Goal: Information Seeking & Learning: Learn about a topic

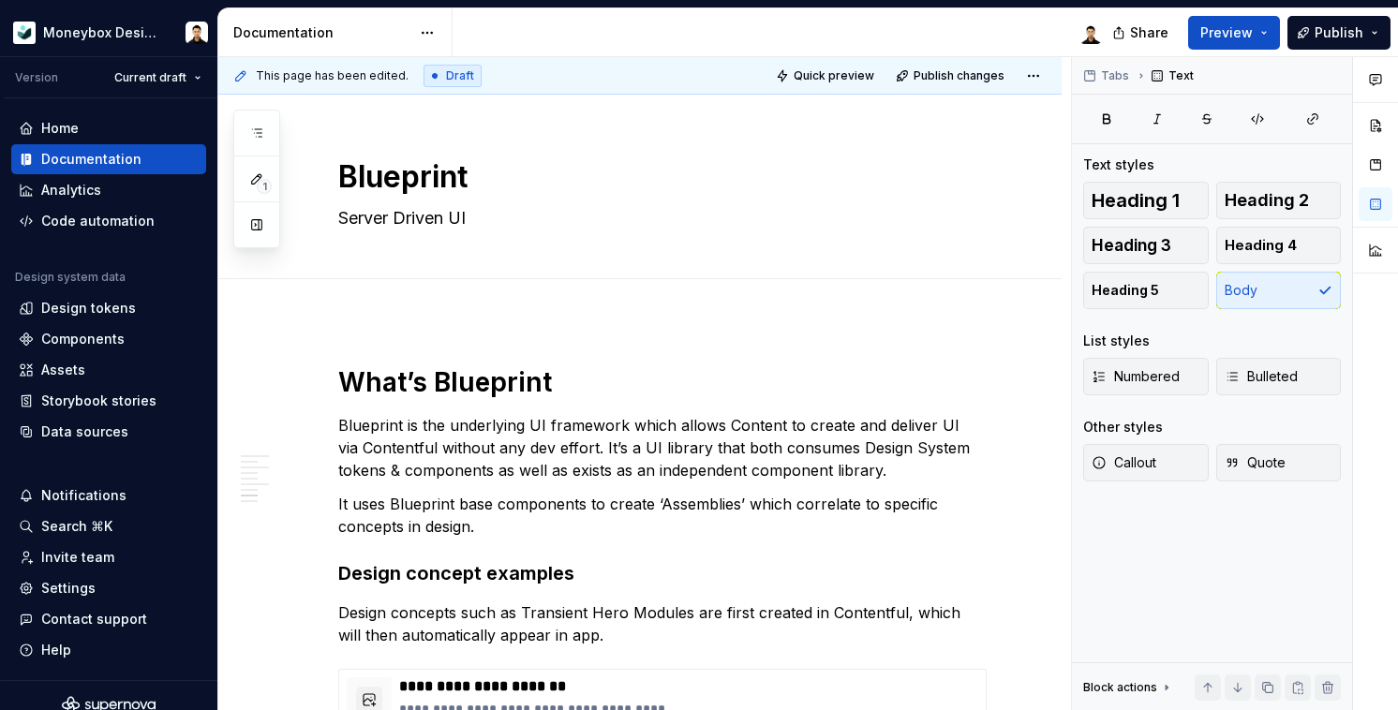
scroll to position [2444, 0]
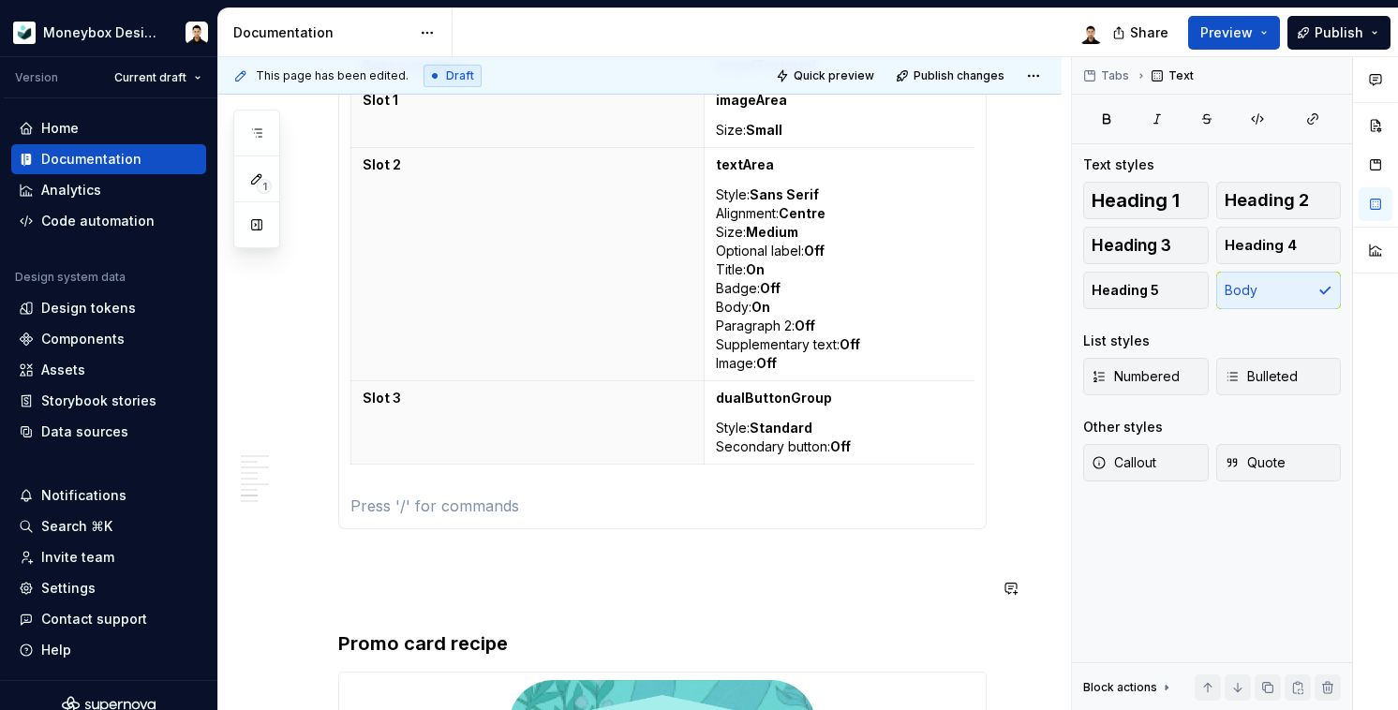
click at [862, 602] on div "**********" at bounding box center [662, 161] width 648 height 4479
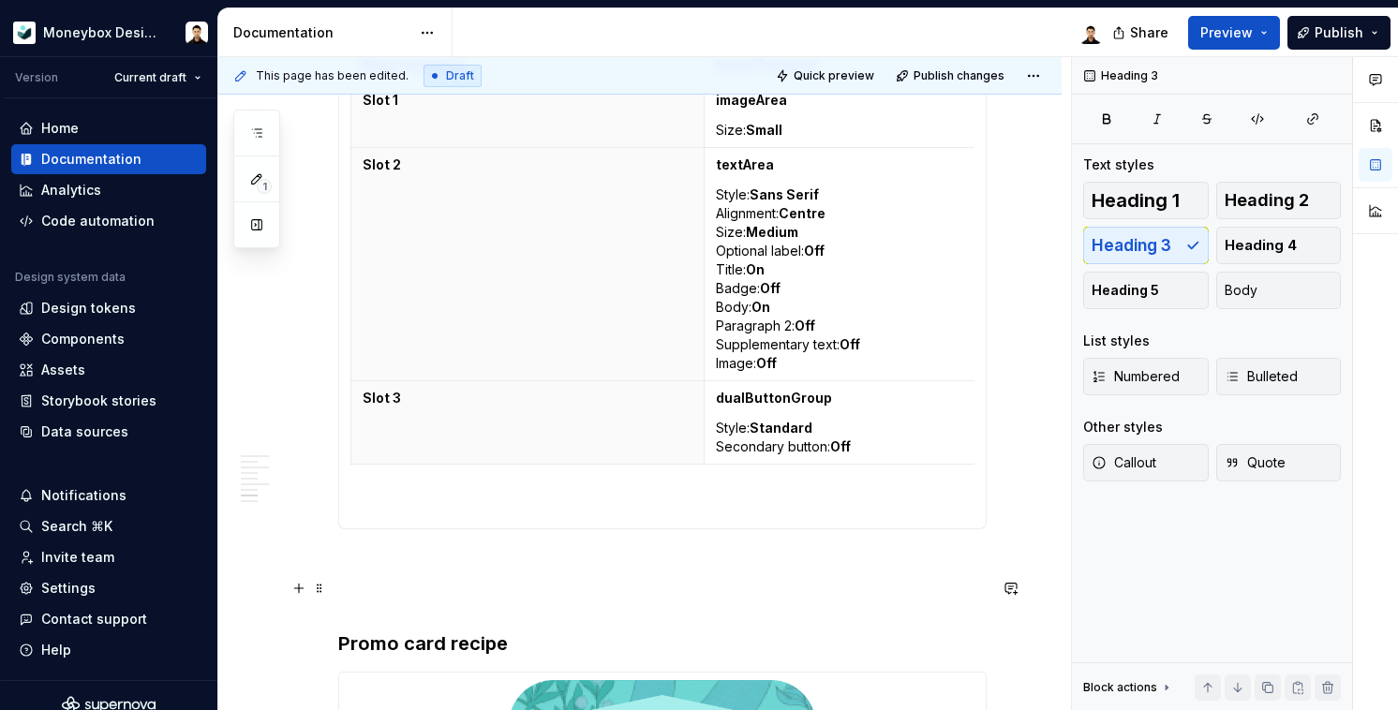
click at [523, 587] on p at bounding box center [662, 597] width 648 height 22
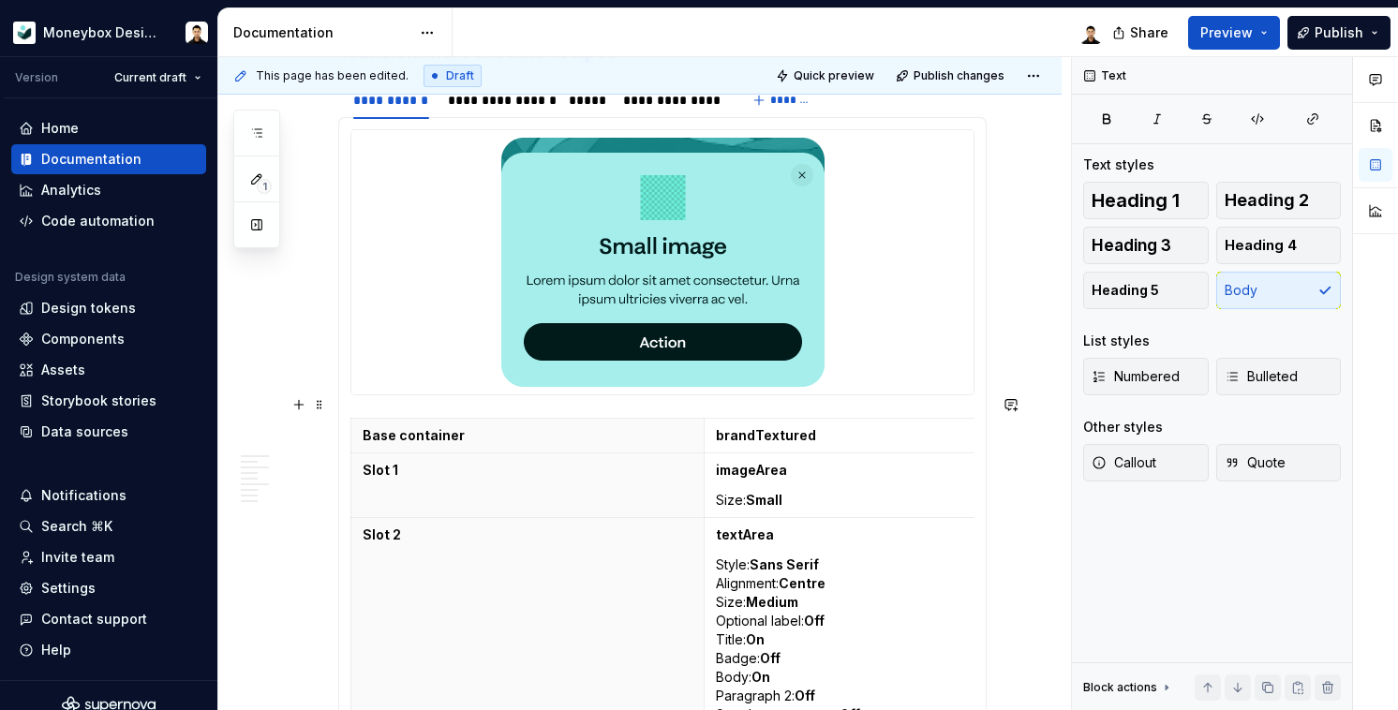
scroll to position [2256, 0]
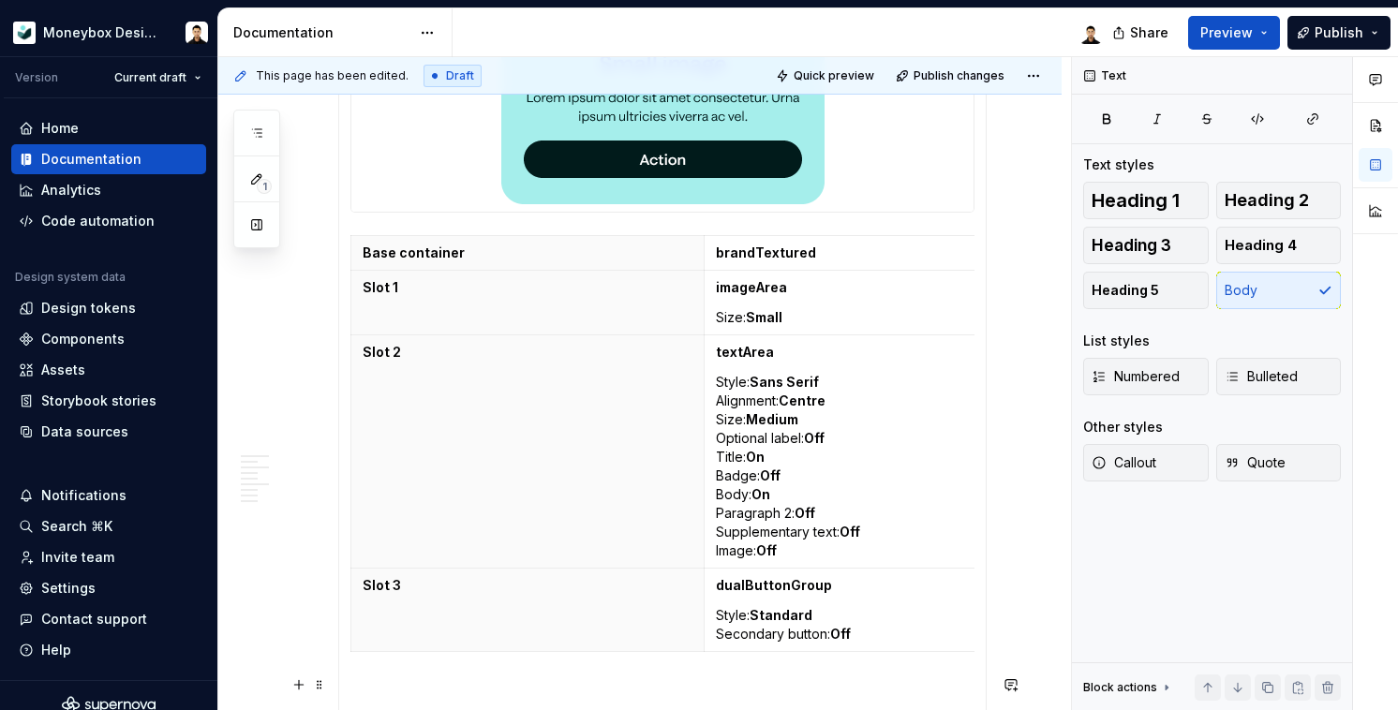
click at [403, 682] on p at bounding box center [662, 693] width 624 height 22
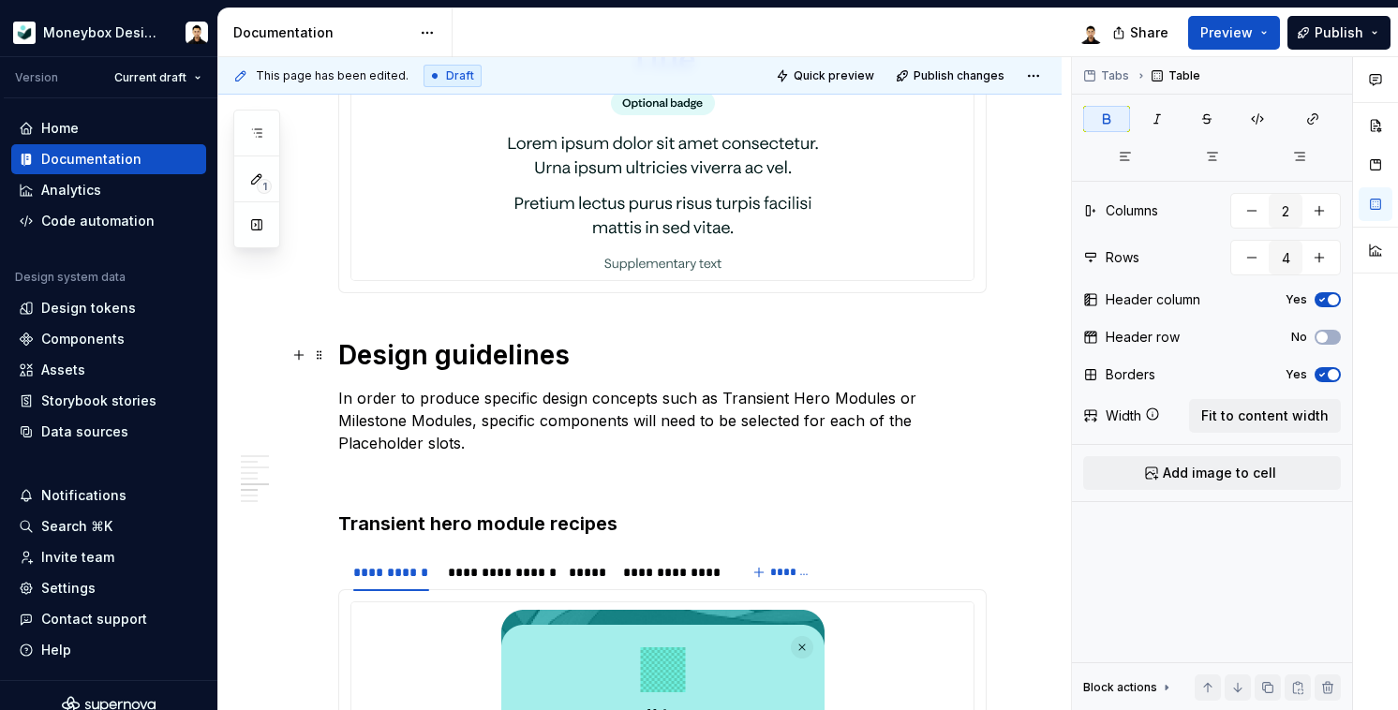
scroll to position [1655, 0]
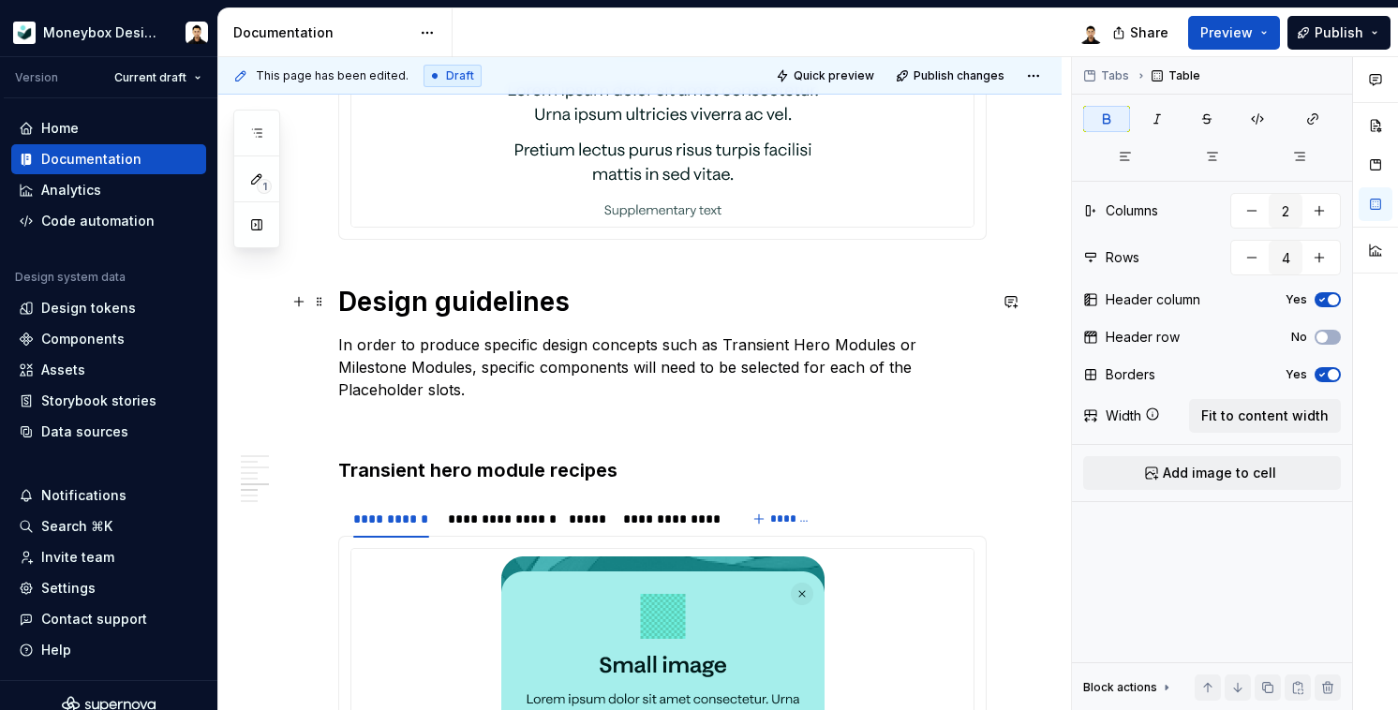
click at [536, 299] on h1 "Design guidelines" at bounding box center [662, 302] width 648 height 34
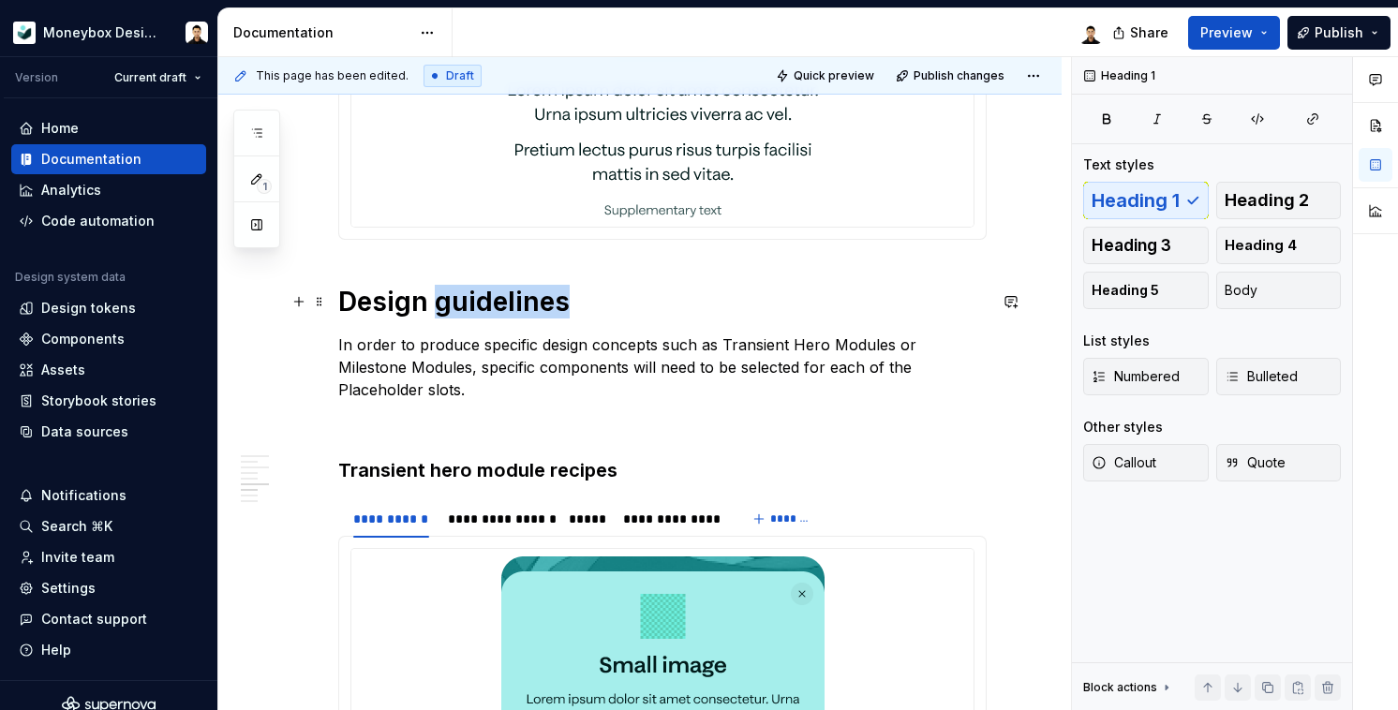
click at [536, 299] on h1 "Design guidelines" at bounding box center [662, 302] width 648 height 34
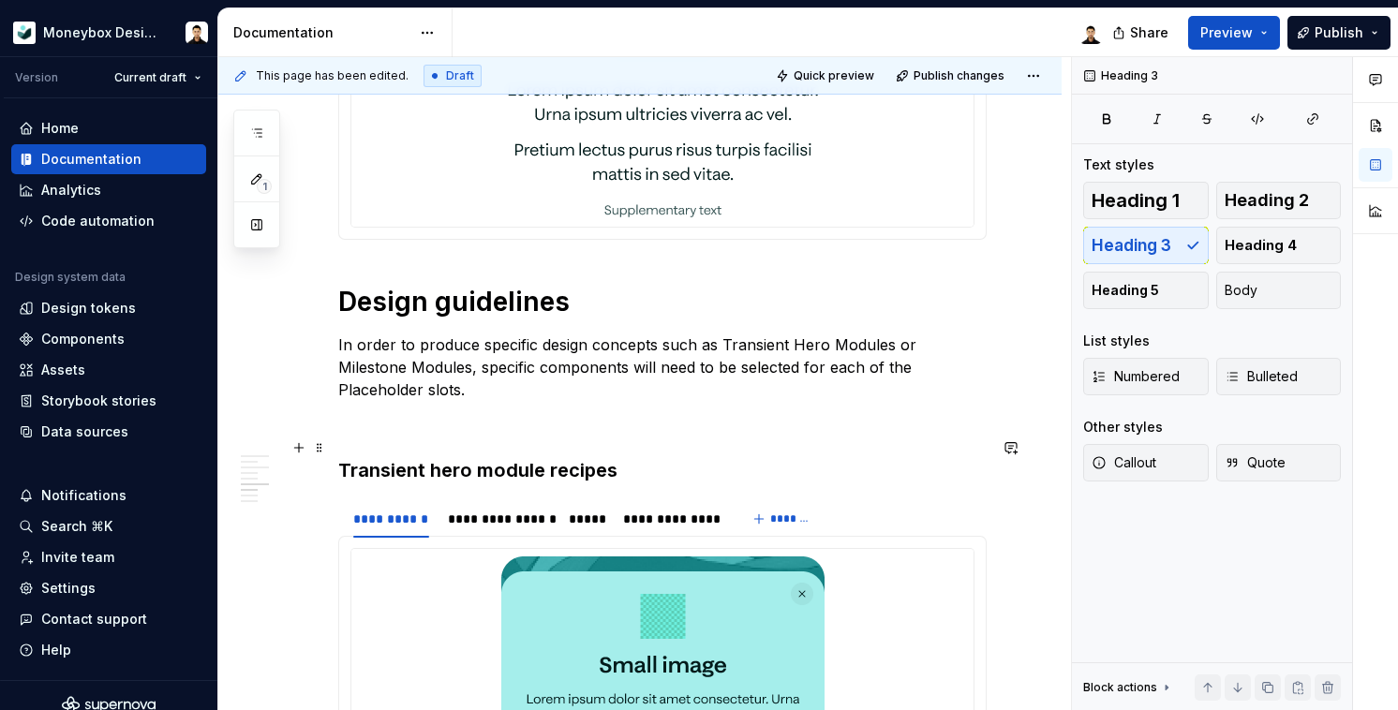
click at [520, 457] on h3 "Transient hero module recipes" at bounding box center [662, 470] width 648 height 26
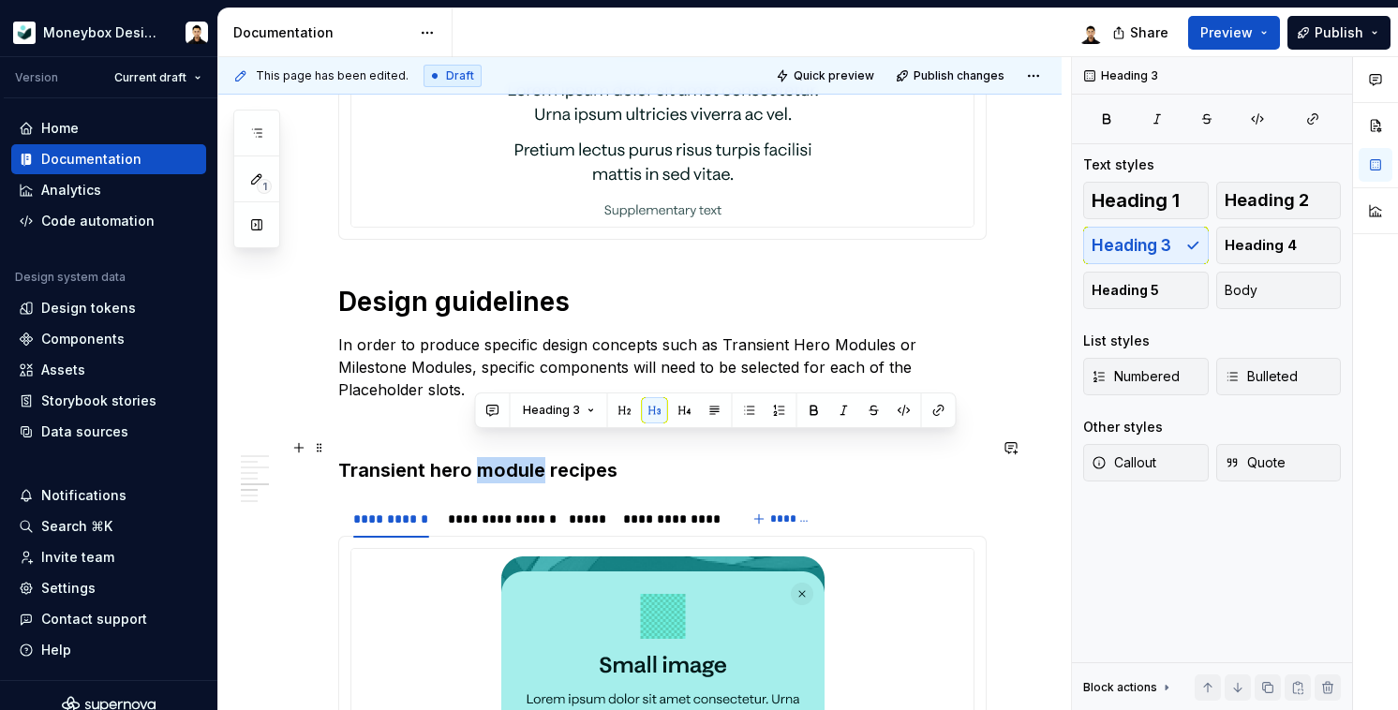
click at [520, 457] on h3 "Transient hero module recipes" at bounding box center [662, 470] width 648 height 26
click at [529, 457] on h3 "Transient hero module recipes" at bounding box center [662, 470] width 648 height 26
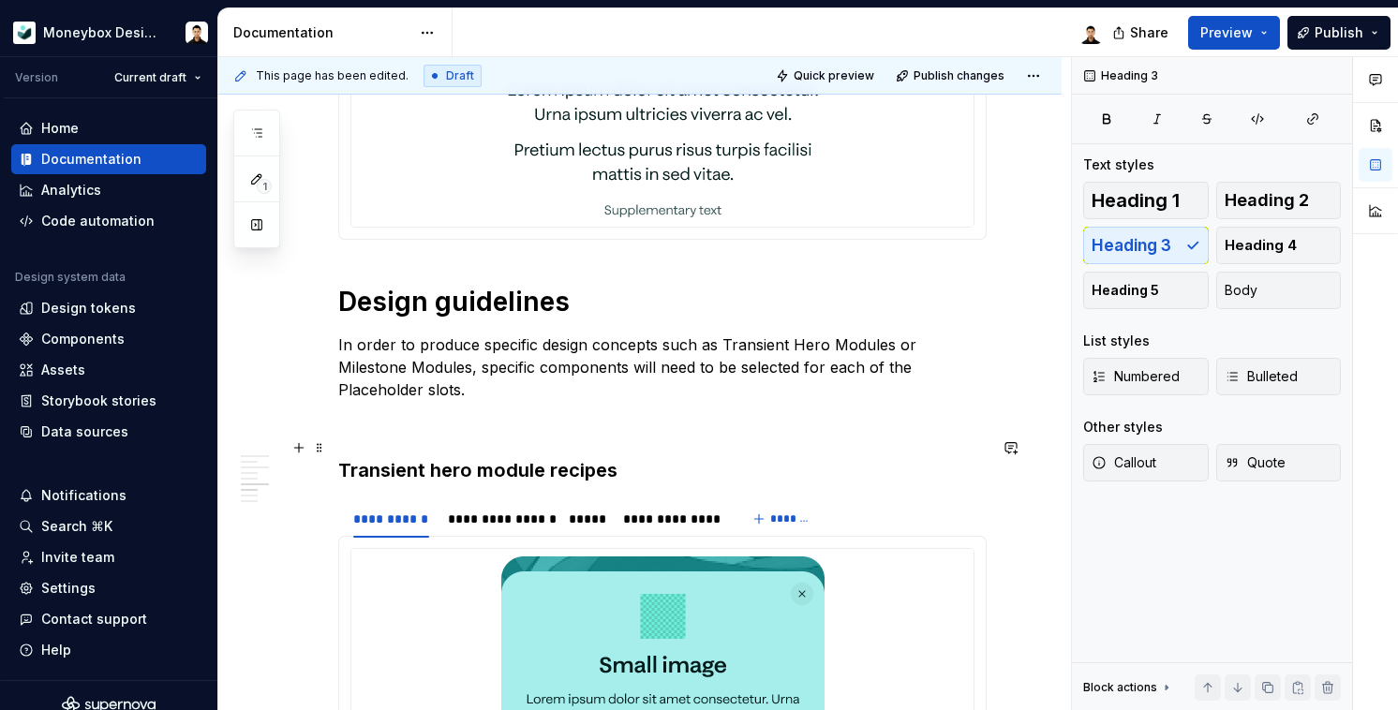
click at [573, 457] on h3 "Transient hero module recipes" at bounding box center [662, 470] width 648 height 26
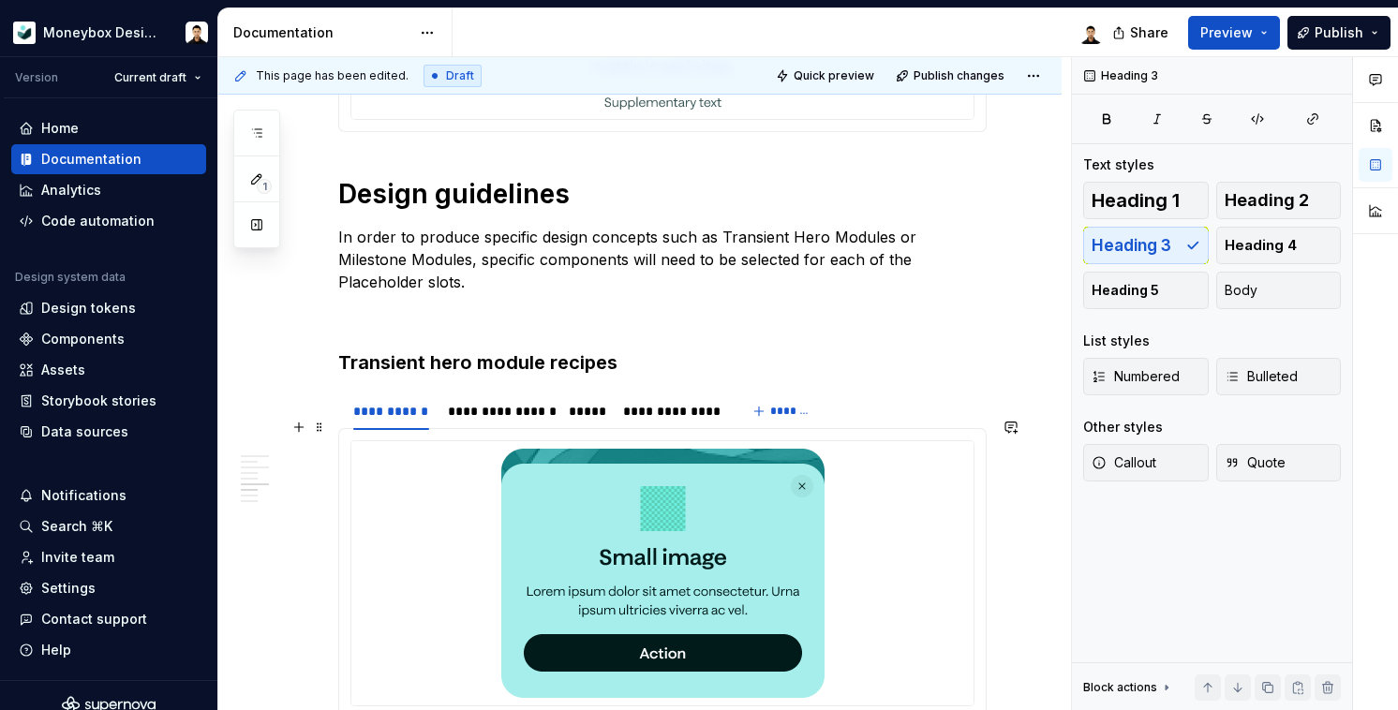
scroll to position [1776, 0]
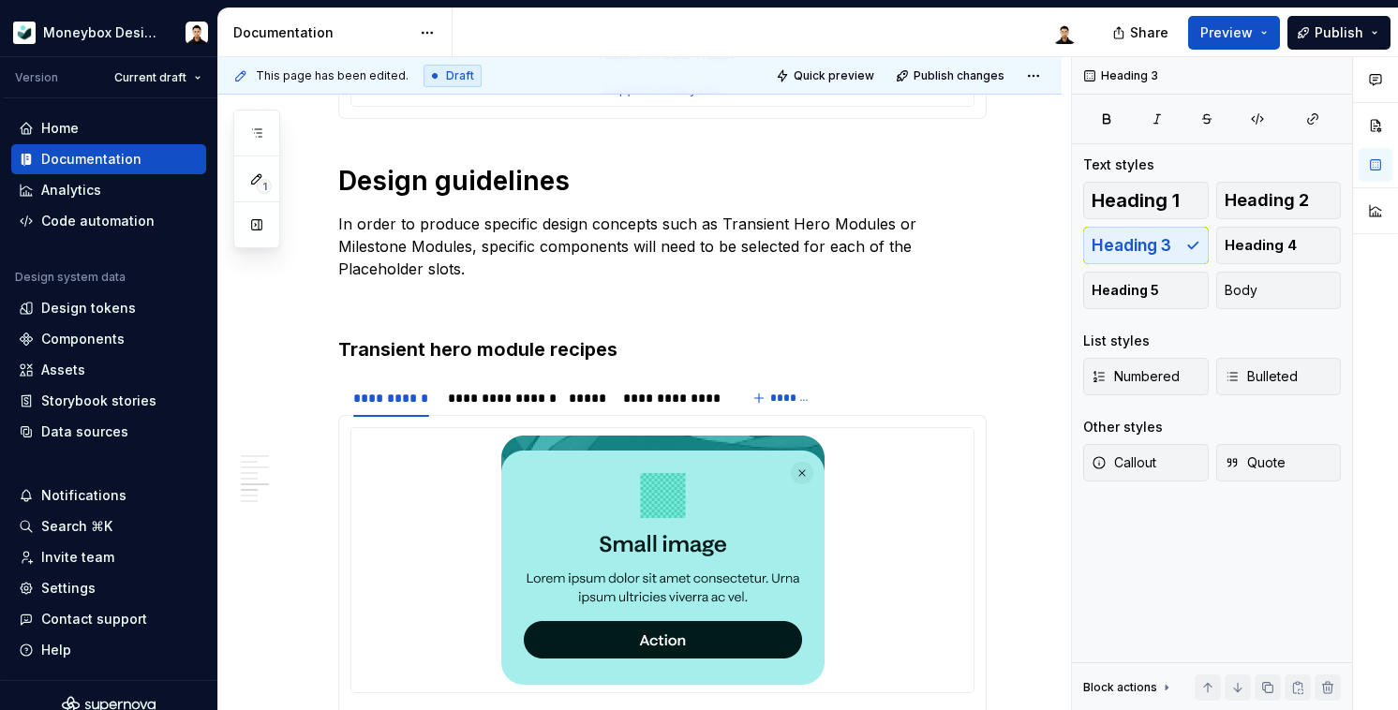
type textarea "*"
